Goal: Task Accomplishment & Management: Use online tool/utility

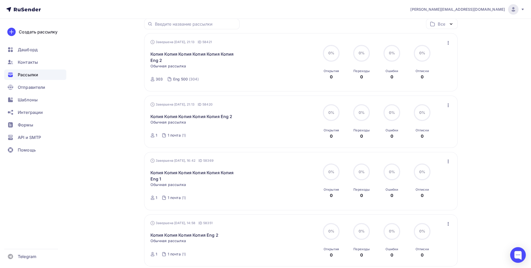
scroll to position [78, 0]
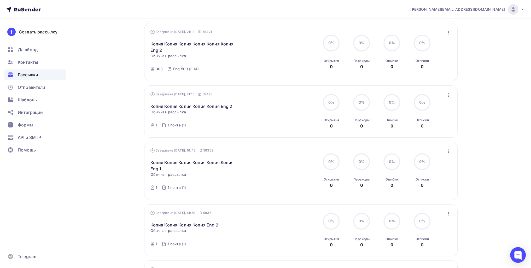
click at [397, 152] on icon "button" at bounding box center [448, 151] width 6 height 6
click at [397, 185] on div "Копировать в новую" at bounding box center [424, 185] width 54 height 6
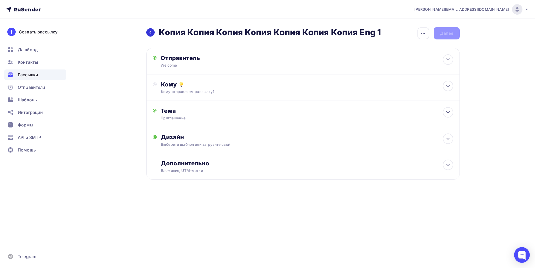
click at [153, 31] on div at bounding box center [150, 32] width 8 height 8
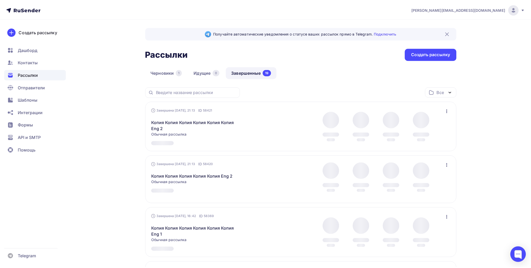
scroll to position [78, 0]
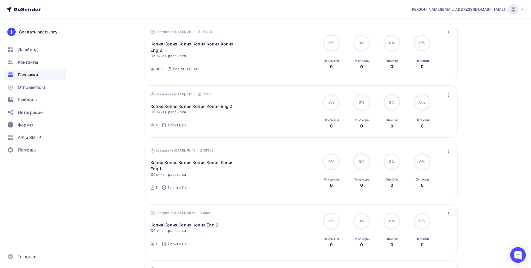
drag, startPoint x: 238, startPoint y: 108, endPoint x: 101, endPoint y: 112, distance: 137.1
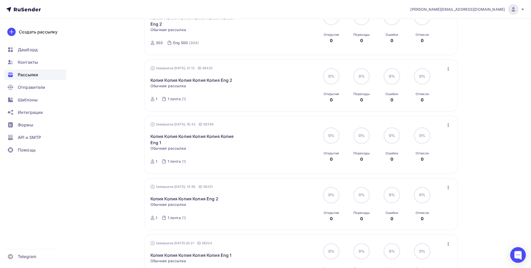
scroll to position [0, 0]
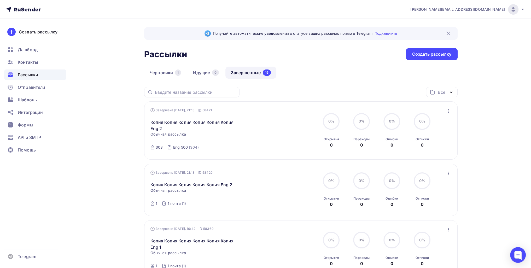
click at [166, 80] on div "Черновики 1 Идущие 0 Завершенные 19" at bounding box center [300, 77] width 313 height 20
click at [165, 72] on link "Черновики 1" at bounding box center [165, 73] width 42 height 12
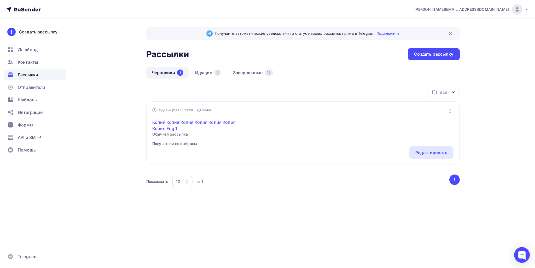
click at [195, 120] on link "Копия Копия Копия Копия Копия Копия Копия Eng 1" at bounding box center [197, 125] width 90 height 13
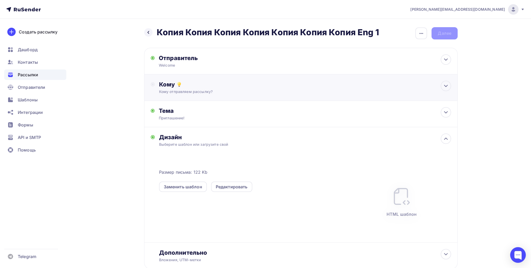
click at [205, 98] on div "Кому Кому отправляем рассылку? Списки получателей Выберите список Все списки id…" at bounding box center [300, 87] width 313 height 26
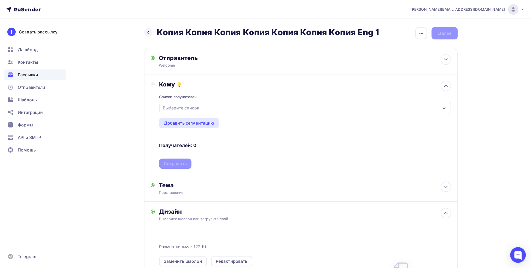
click at [197, 111] on div "Выберите список" at bounding box center [181, 107] width 41 height 9
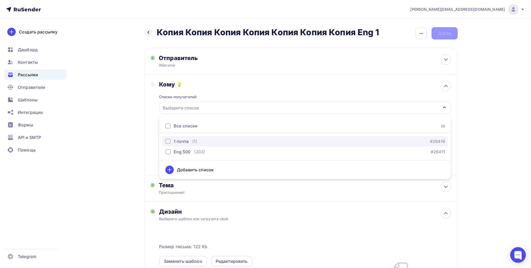
click at [196, 144] on div "1 почта (1) #26419" at bounding box center [304, 141] width 279 height 6
click at [137, 147] on div "Назад Копия Копия Копия Копия Копия Копия Копия Eng 1 Копия Копия Копия Копия К…" at bounding box center [265, 198] width 428 height 358
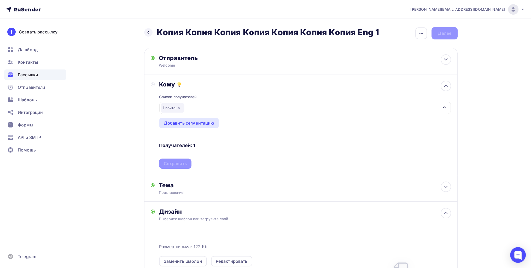
click at [190, 167] on div "Списки получателей 1 почта Все списки id 1 почта (1) #26419 Eng 500 (303) #2641…" at bounding box center [305, 128] width 292 height 81
click at [185, 163] on div "Сохранить" at bounding box center [175, 164] width 23 height 6
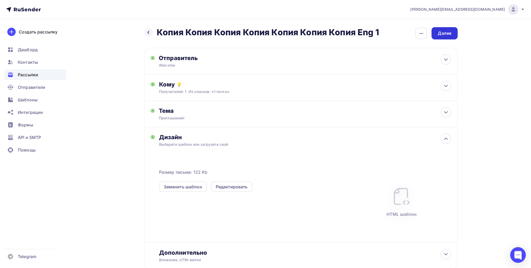
click at [397, 30] on div "Далее" at bounding box center [444, 33] width 26 height 12
click at [397, 30] on div "Далее" at bounding box center [445, 33] width 14 height 6
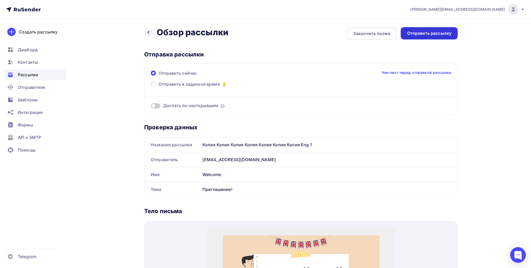
click at [397, 32] on div "Отправить рассылку" at bounding box center [429, 33] width 44 height 6
